Goal: Transaction & Acquisition: Purchase product/service

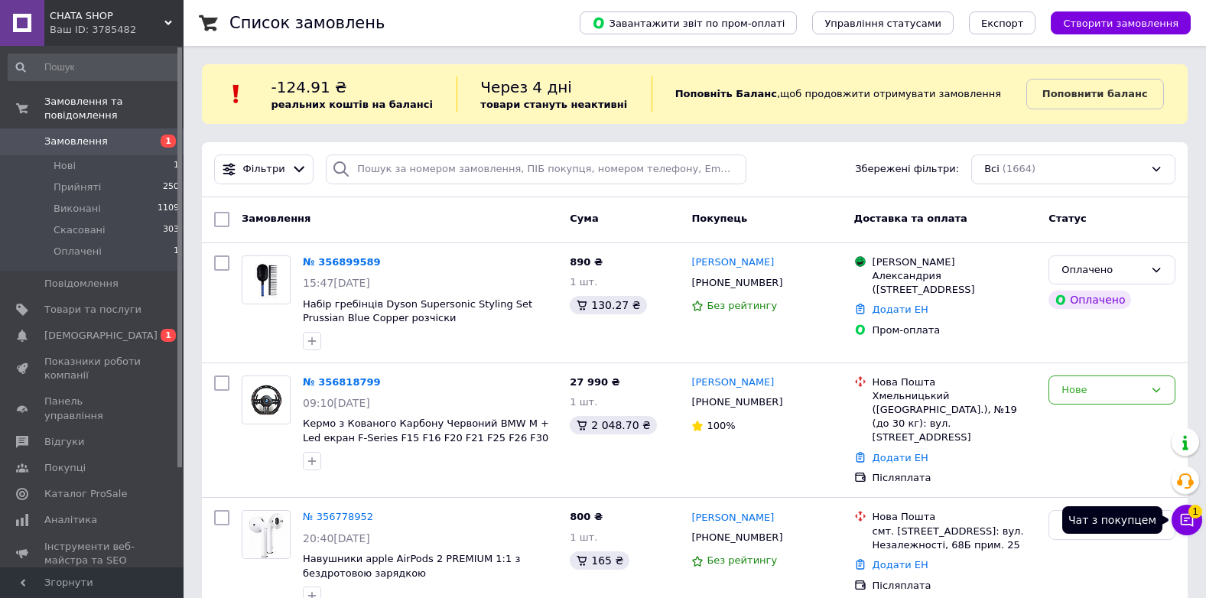
click at [1184, 520] on icon at bounding box center [1187, 520] width 13 height 13
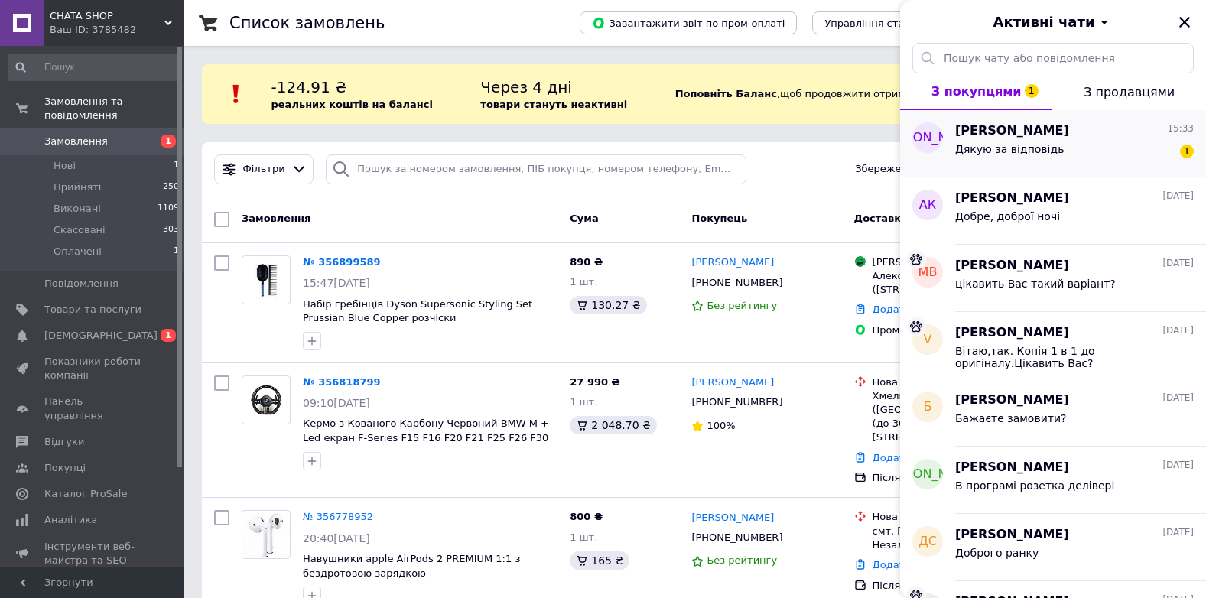
click at [1012, 120] on div "[PERSON_NAME] 15:33 Дякую за відповідь 1" at bounding box center [1080, 143] width 251 height 67
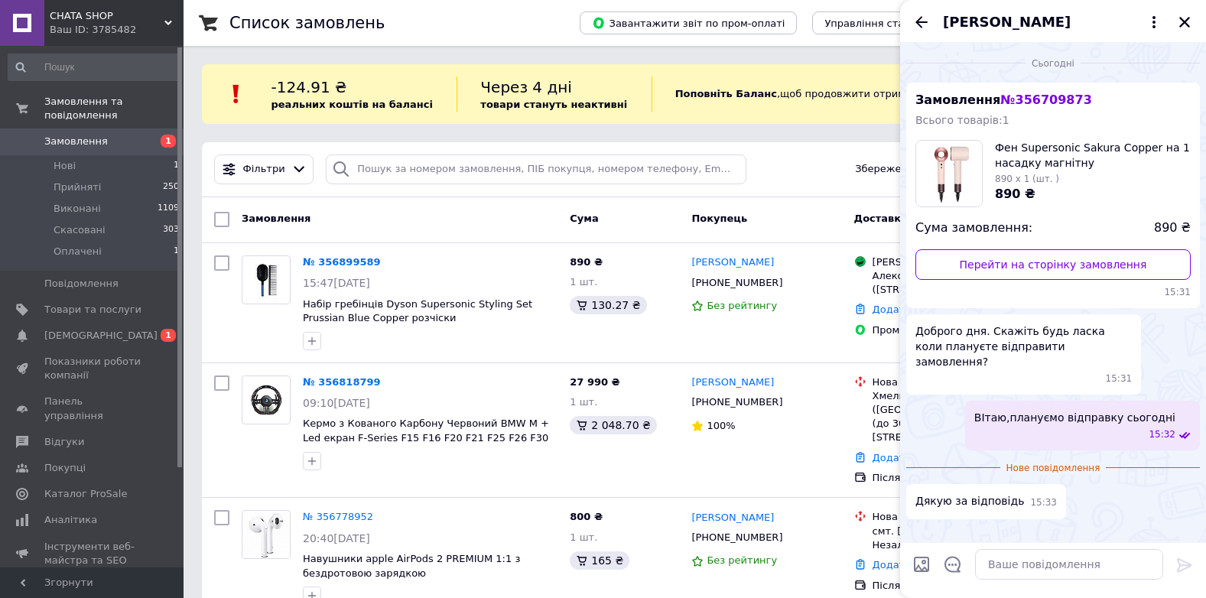
click at [1184, 9] on div "[PERSON_NAME]" at bounding box center [1053, 21] width 306 height 43
click at [1184, 21] on icon "Закрити" at bounding box center [1184, 22] width 11 height 11
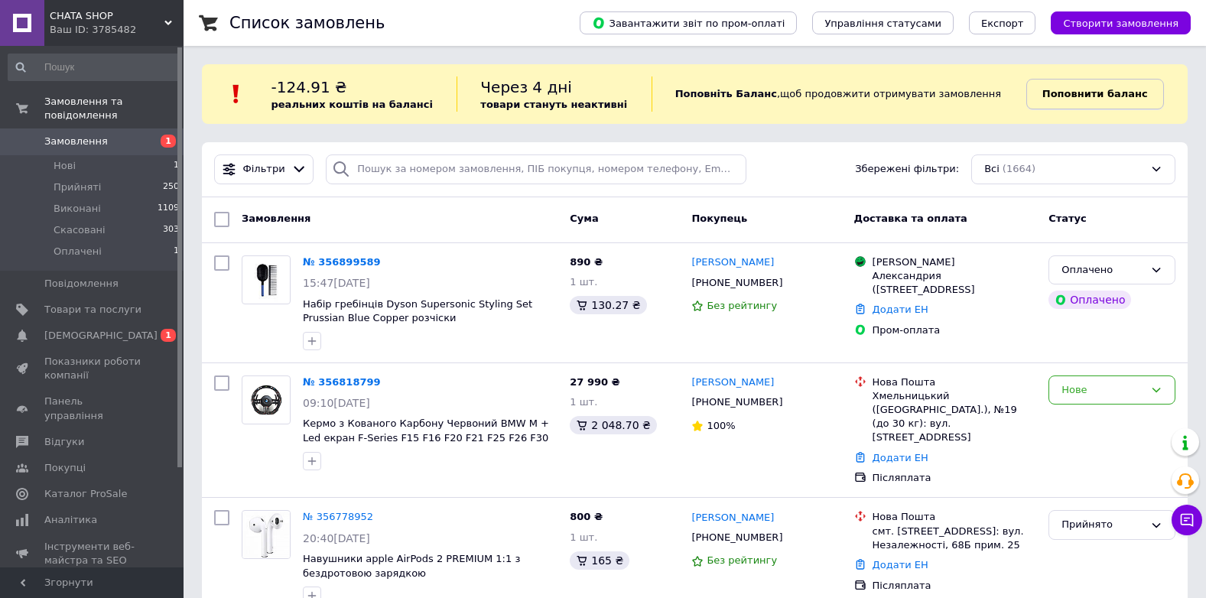
click at [1036, 86] on link "Поповнити баланс" at bounding box center [1095, 94] width 138 height 31
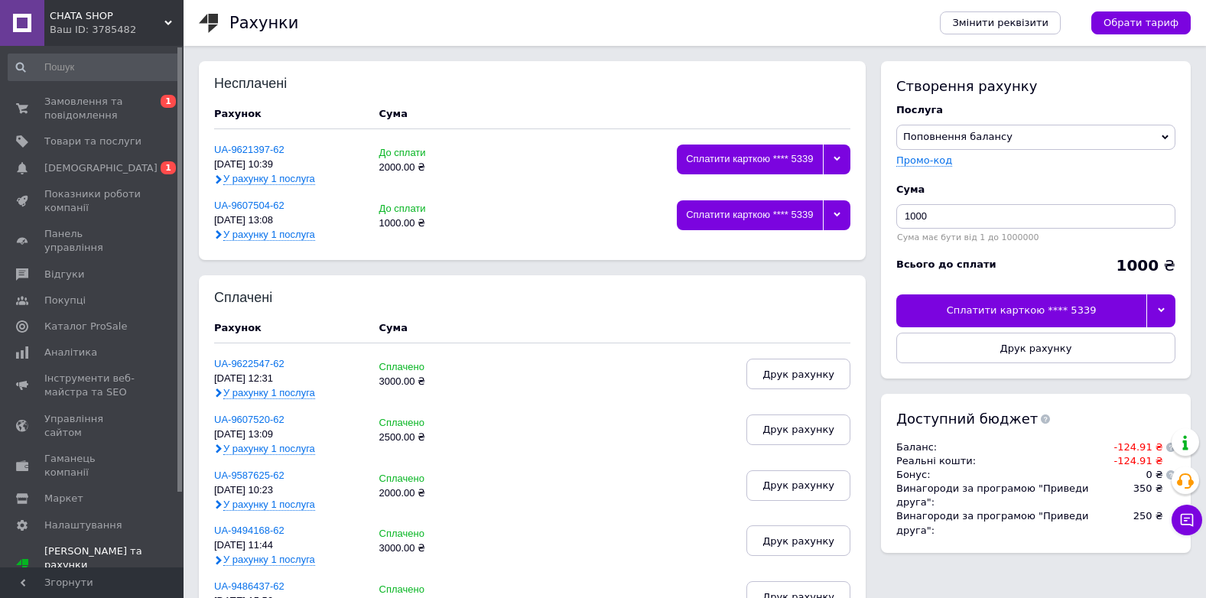
click at [1153, 308] on div at bounding box center [1160, 310] width 29 height 32
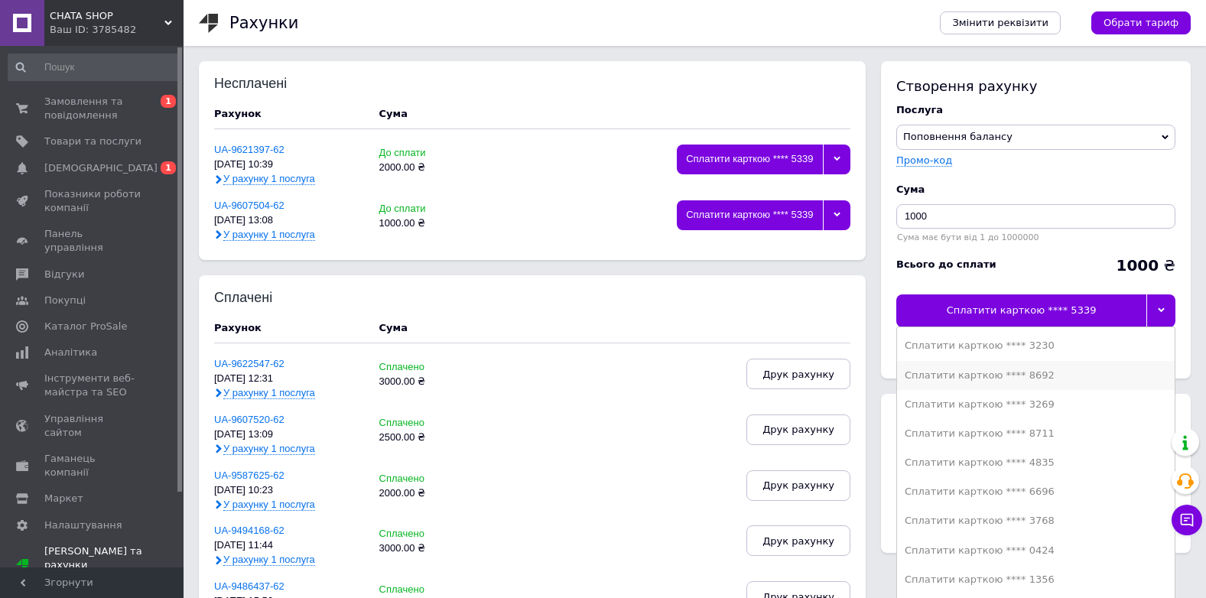
click at [1078, 372] on div "Сплатити карткою **** 8692" at bounding box center [1036, 376] width 262 height 14
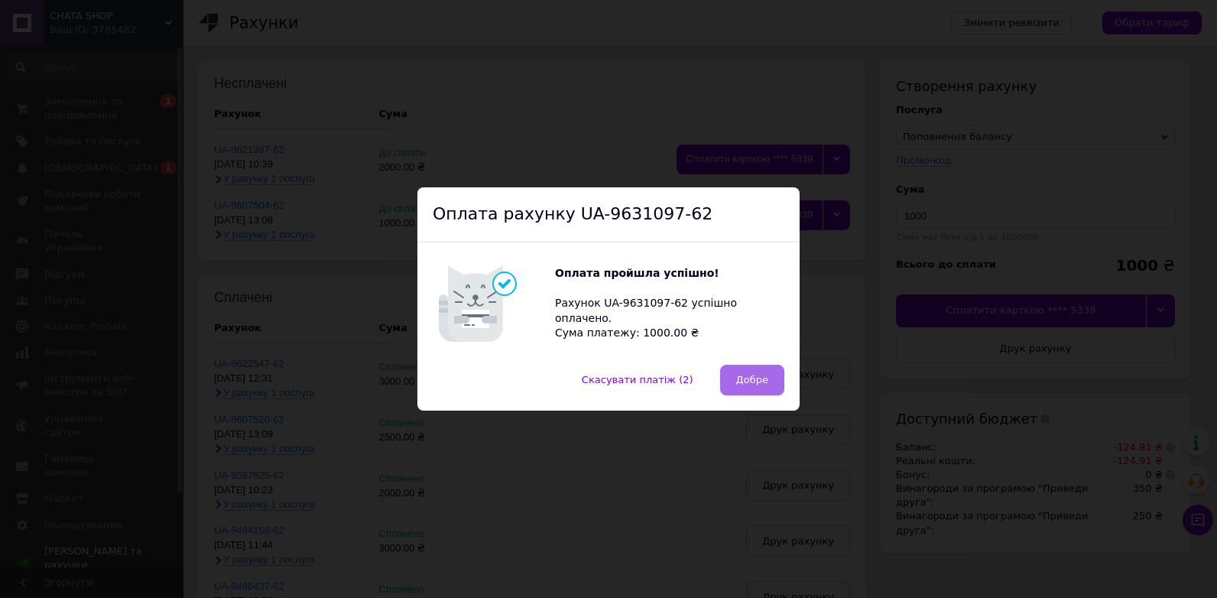
click at [747, 375] on span "Добре" at bounding box center [752, 379] width 32 height 11
